Goal: Information Seeking & Learning: Learn about a topic

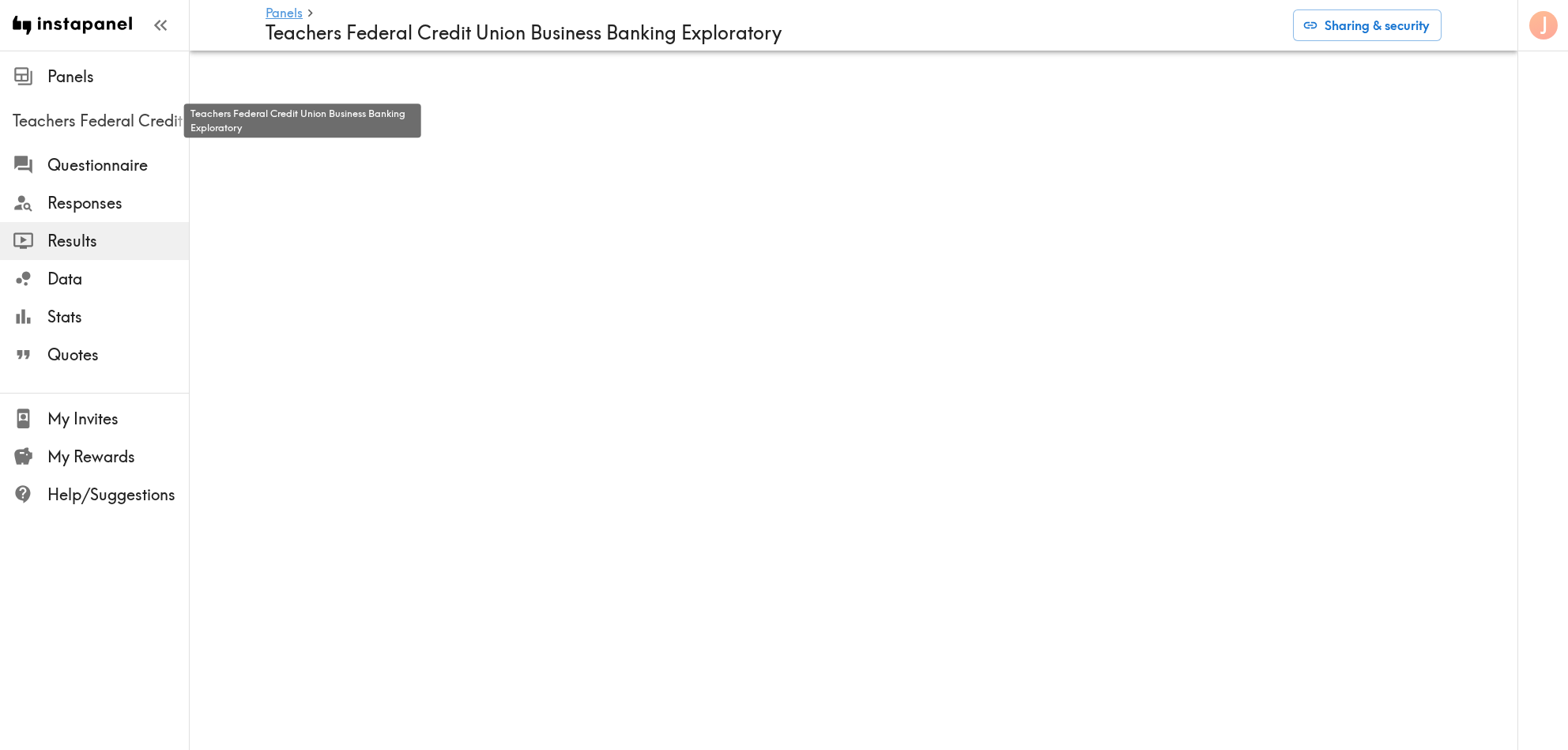
click at [134, 131] on span "Teachers Federal Credit Union Business Banking Exploratory" at bounding box center [101, 121] width 176 height 22
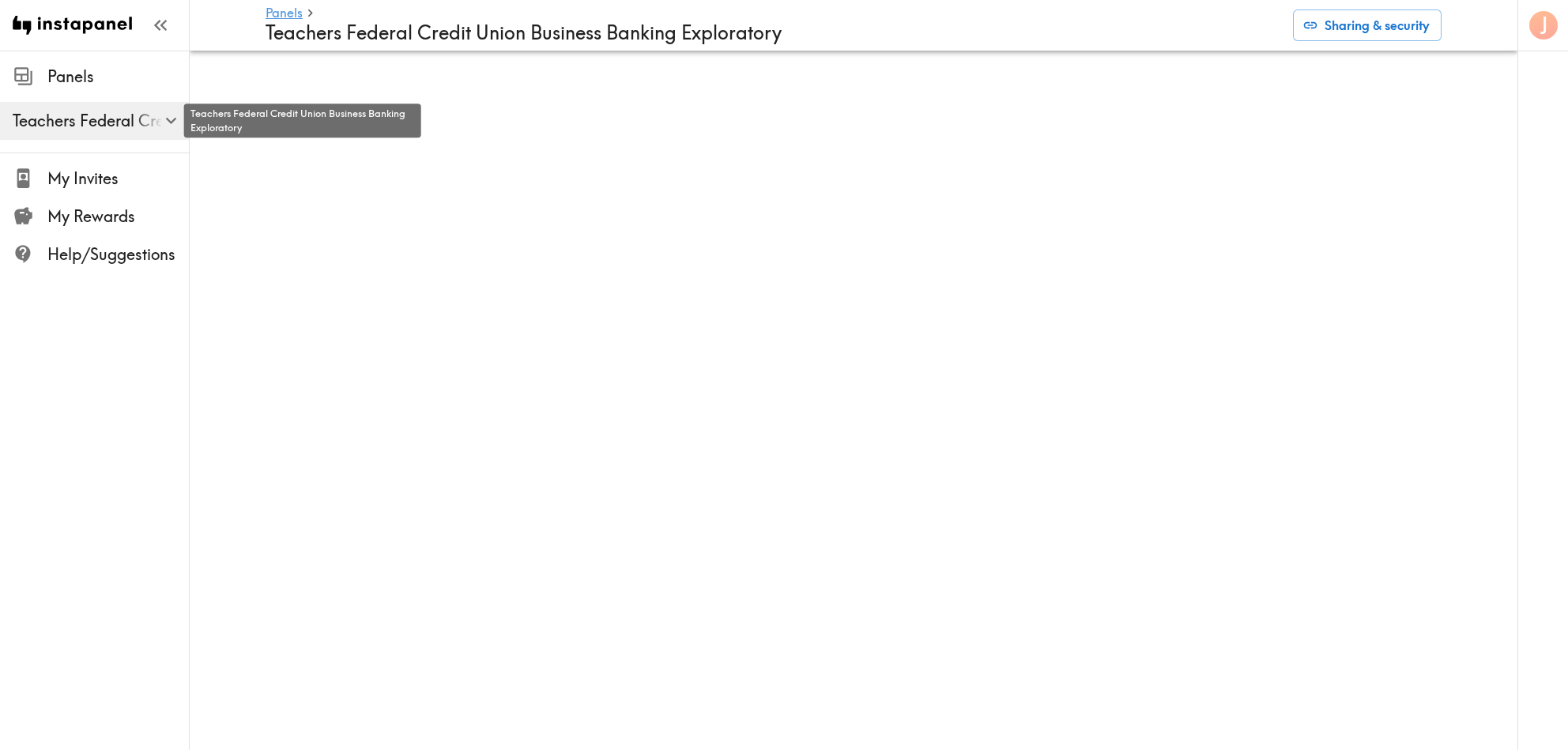
click at [64, 128] on span "Teachers Federal Credit Union Business Banking Exploratory" at bounding box center [101, 121] width 176 height 22
click at [82, 121] on span "Teachers Federal Credit Union Business Banking Exploratory" at bounding box center [101, 121] width 176 height 22
click at [114, 125] on span "Teachers Federal Credit Union Business Banking Exploratory" at bounding box center [101, 121] width 176 height 22
click at [130, 121] on span "Teachers Federal Credit Union Business Banking Exploratory" at bounding box center [101, 121] width 176 height 22
click at [167, 118] on icon "button" at bounding box center [171, 120] width 21 height 21
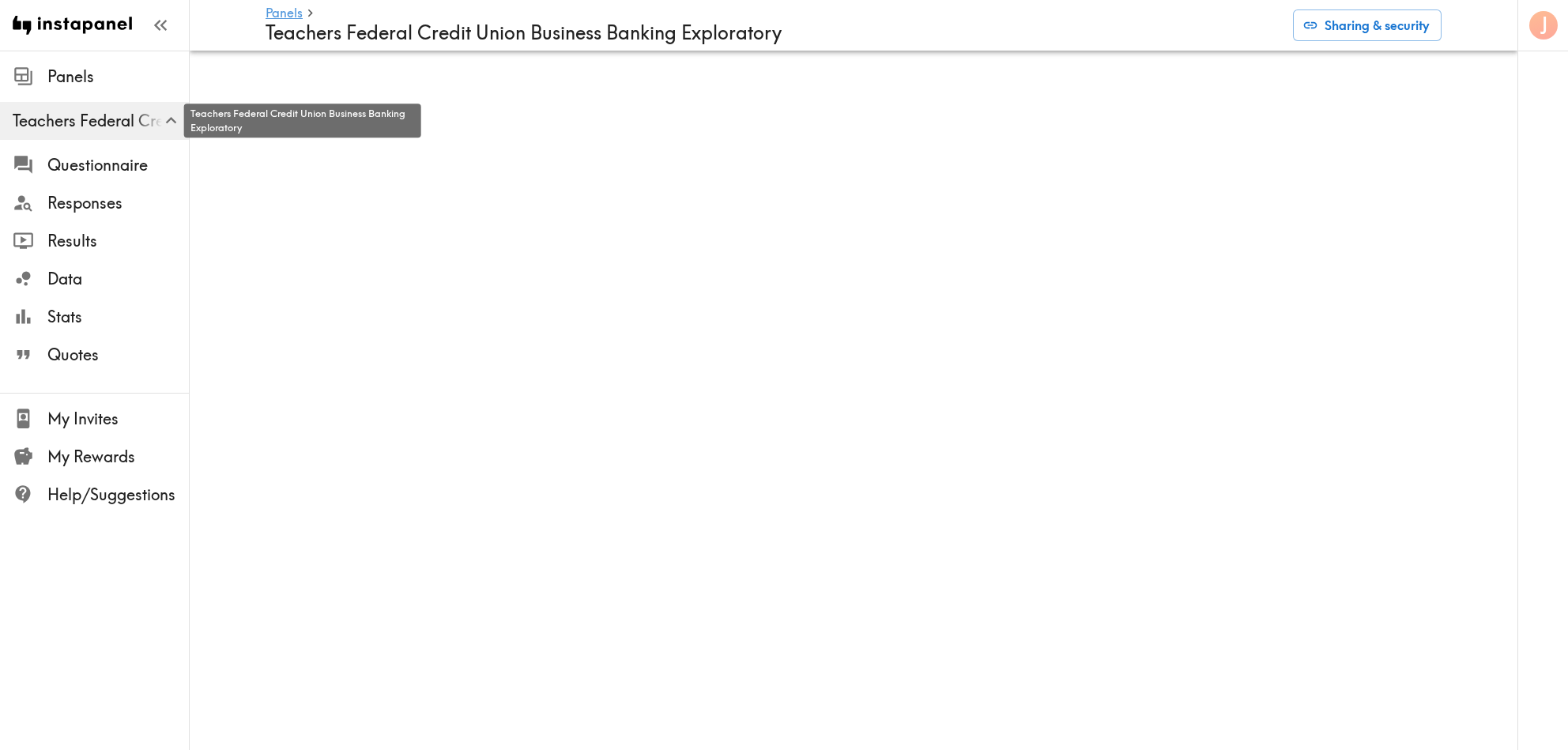
click at [119, 118] on span "Teachers Federal Credit Union Business Banking Exploratory" at bounding box center [101, 121] width 176 height 22
click at [85, 119] on span "Teachers Federal Credit Union Business Banking Exploratory" at bounding box center [101, 121] width 176 height 22
click at [90, 353] on span "Quotes" at bounding box center [117, 355] width 141 height 22
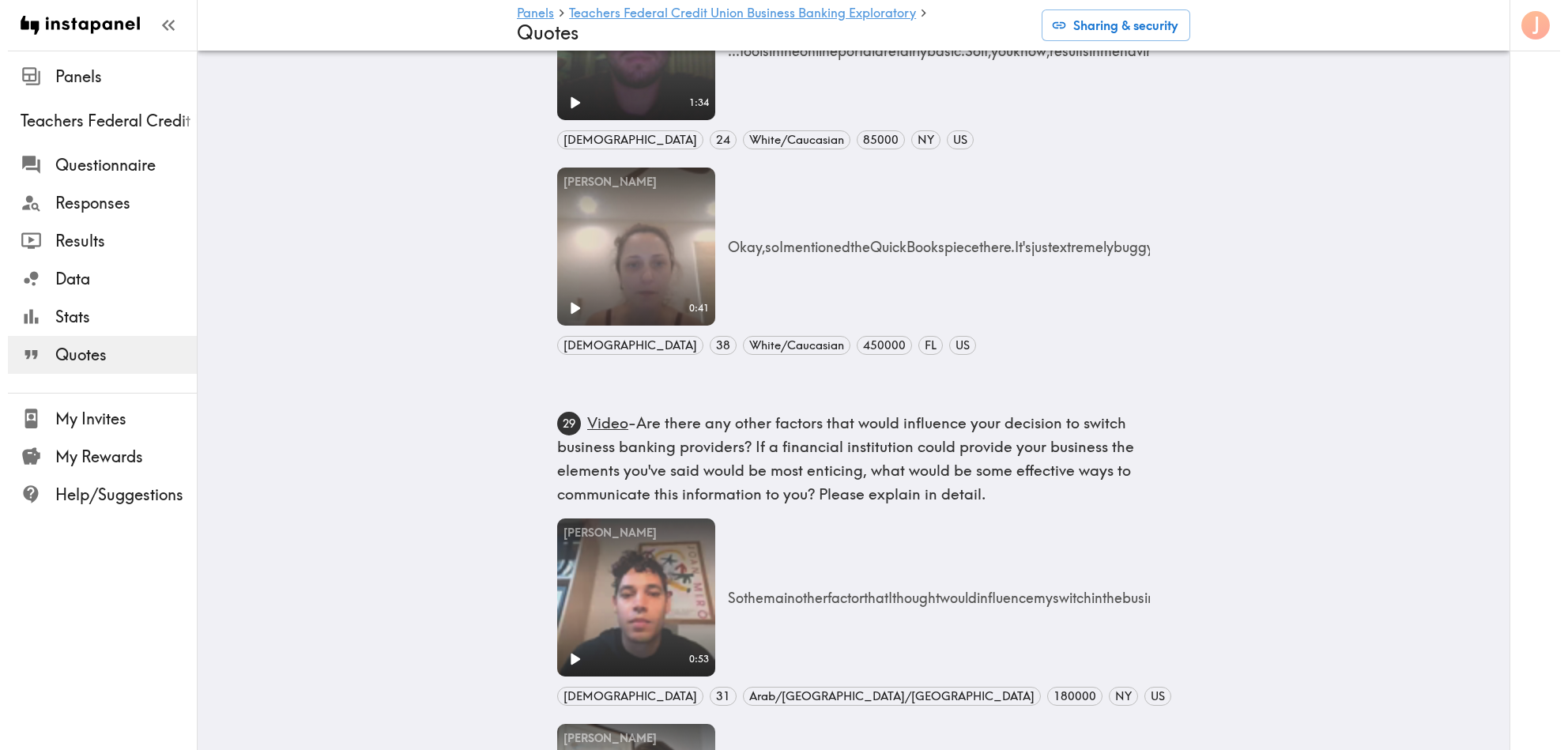
scroll to position [6364, 0]
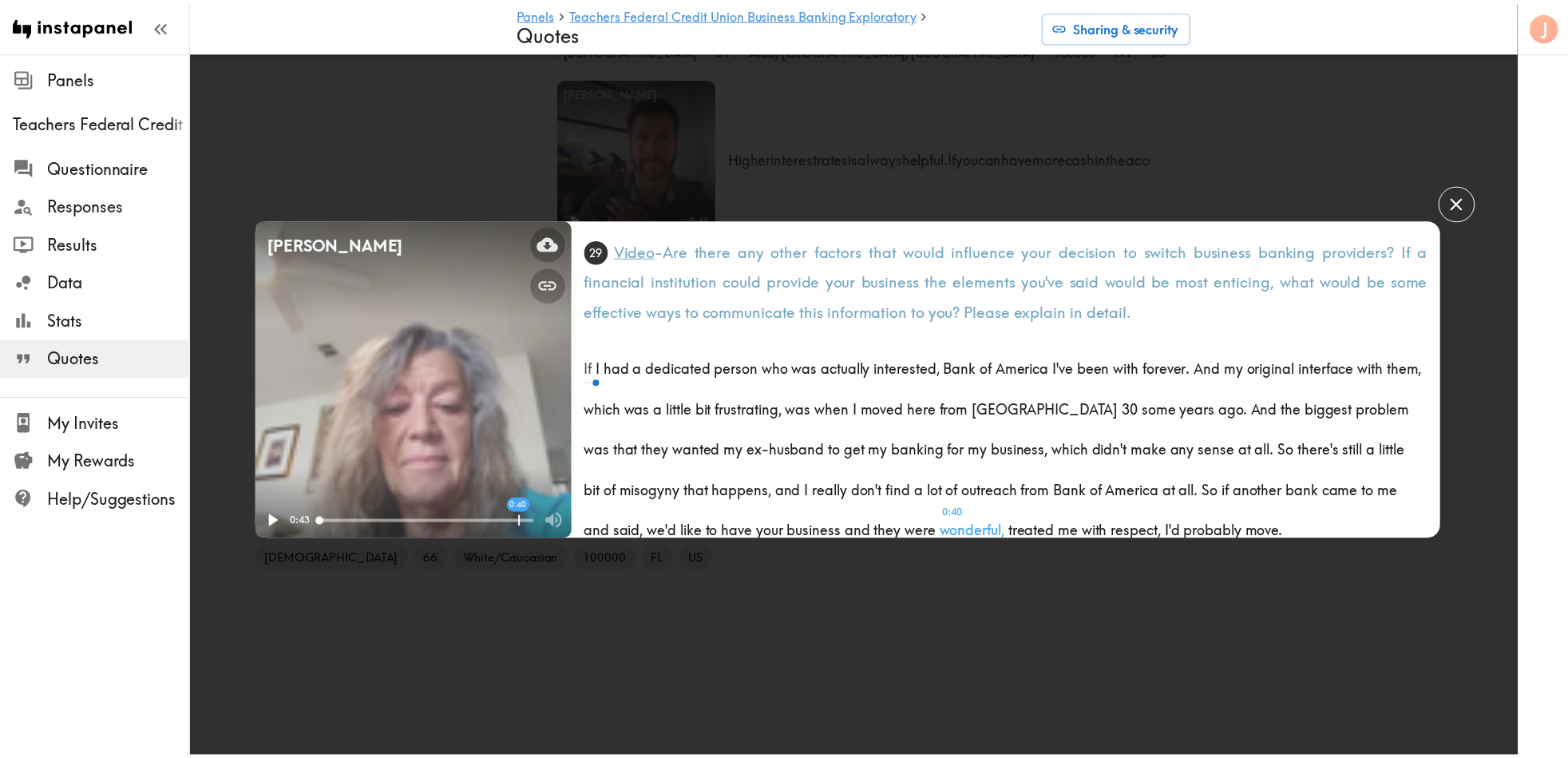
scroll to position [37, 0]
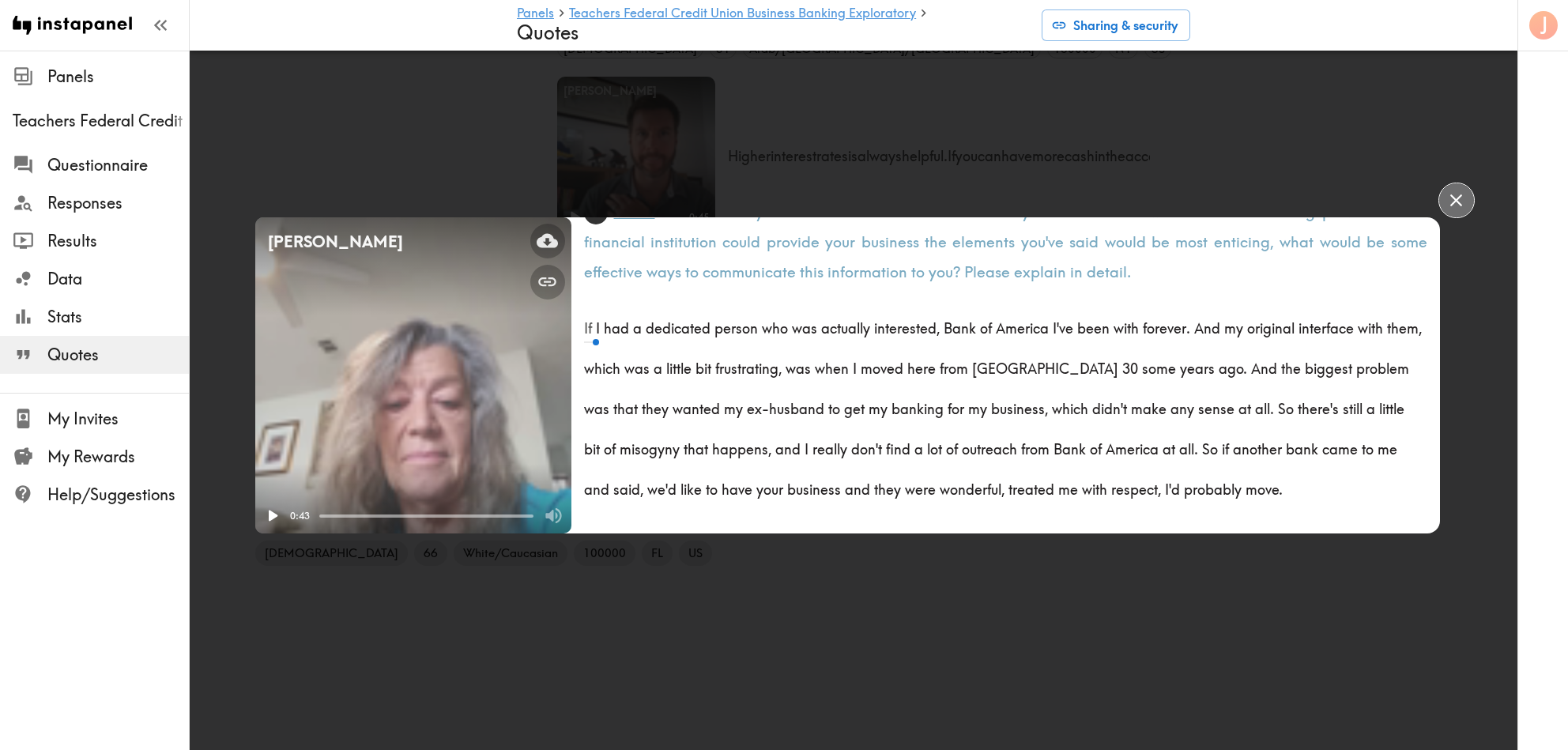
click at [1469, 194] on button "button" at bounding box center [1456, 200] width 36 height 36
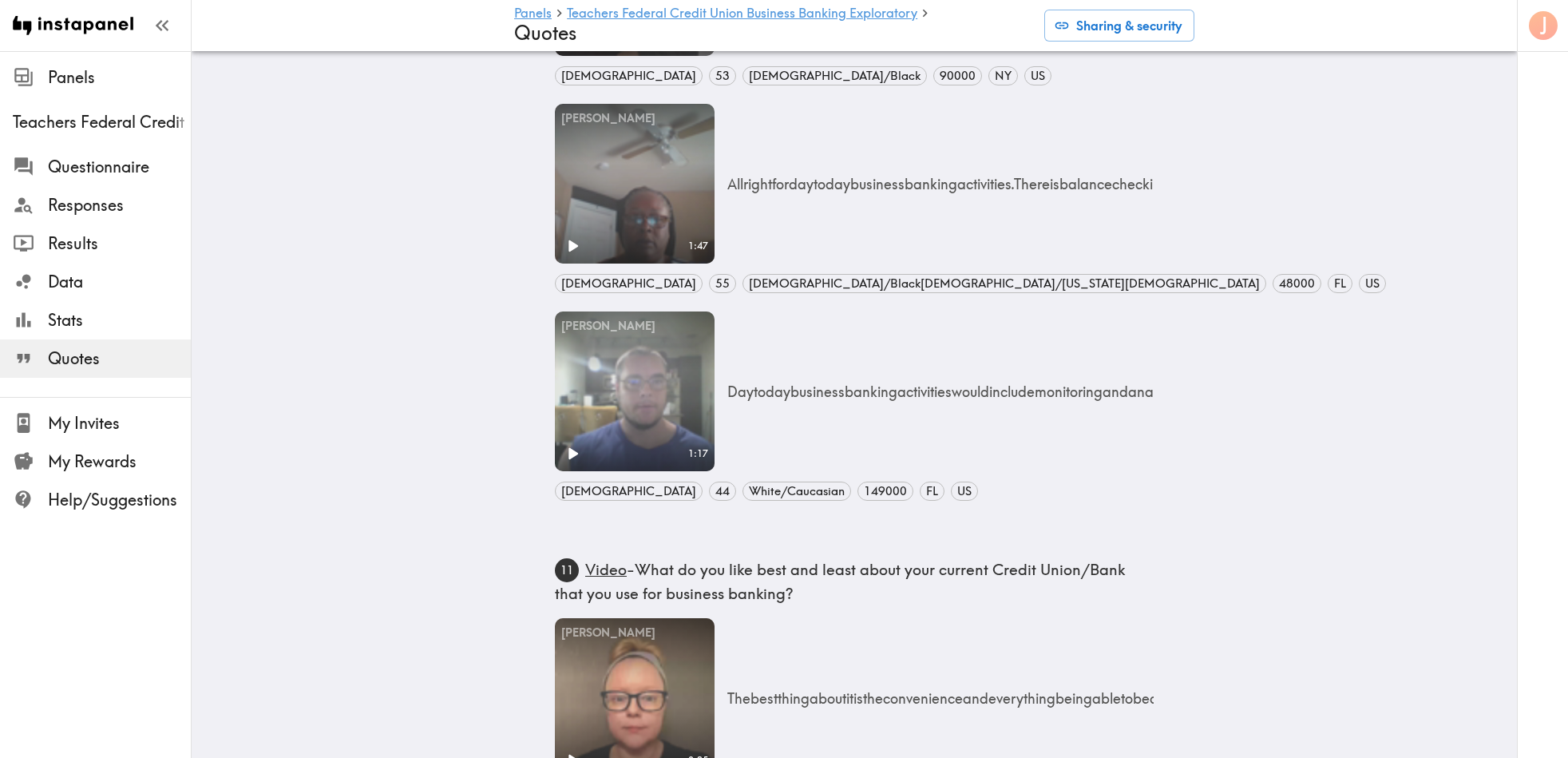
scroll to position [480, 0]
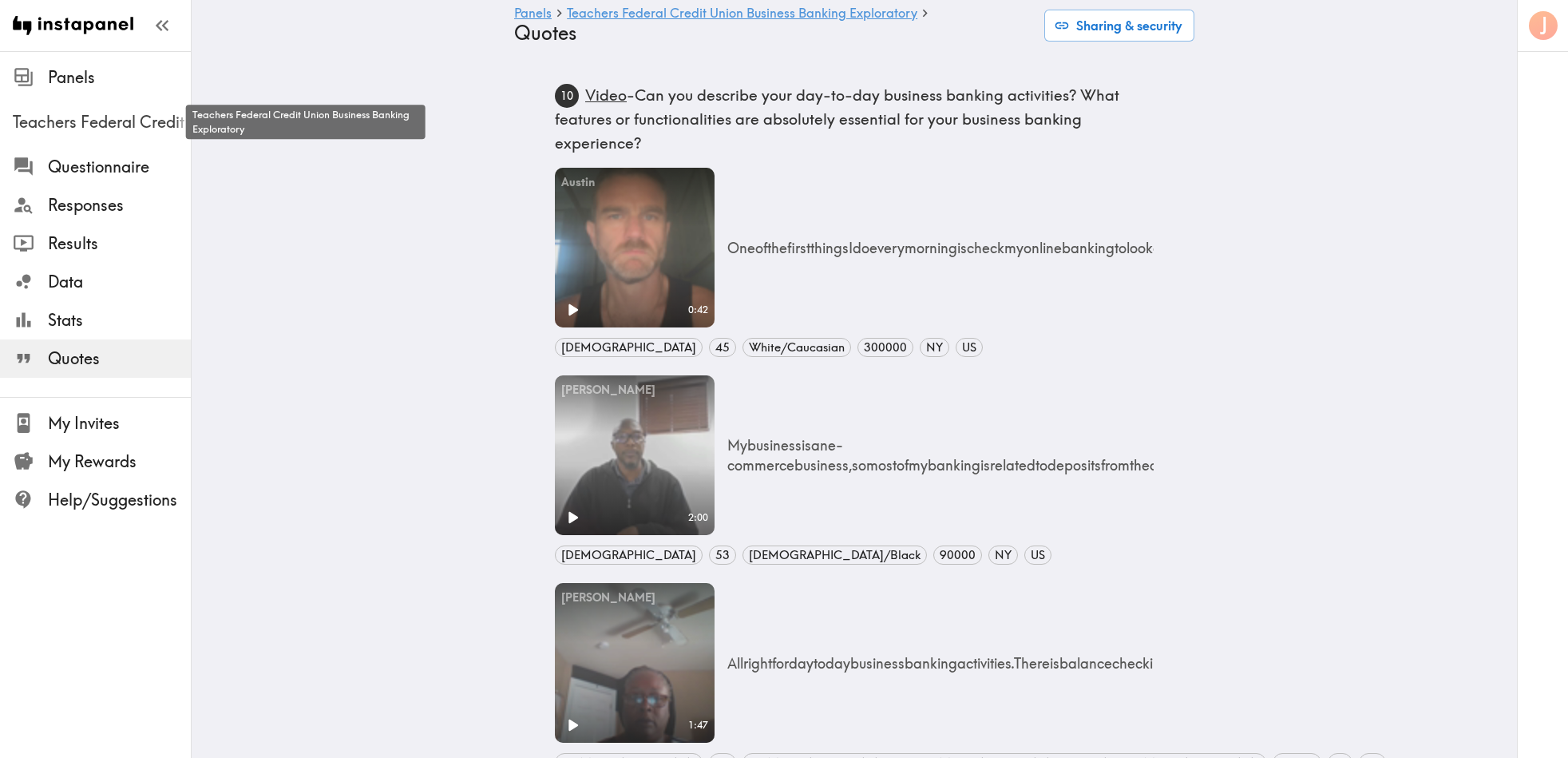
click at [79, 115] on span "Teachers Federal Credit Union Business Banking Exploratory" at bounding box center [102, 122] width 178 height 22
